Goal: Navigation & Orientation: Understand site structure

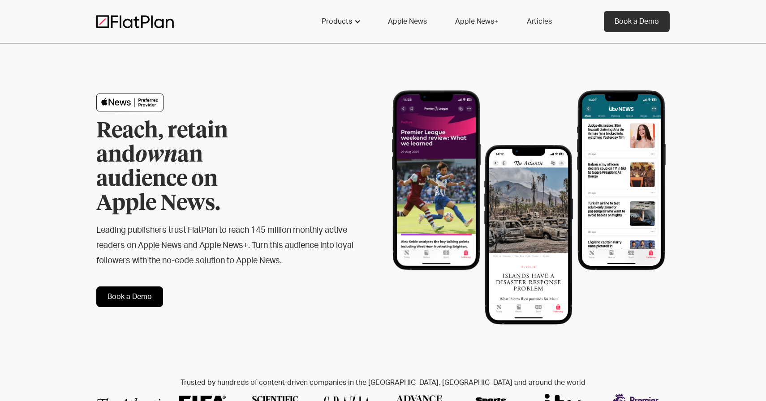
click at [156, 21] on img at bounding box center [134, 21] width 77 height 13
click at [360, 24] on div at bounding box center [357, 21] width 7 height 7
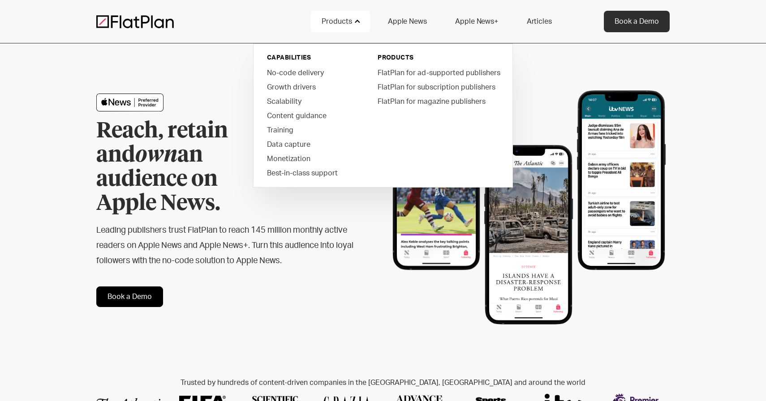
click at [218, 231] on h2 "Leading publishers trust FlatPlan to reach 145 million monthly active readers o…" at bounding box center [225, 246] width 258 height 46
